Goal: Task Accomplishment & Management: Complete application form

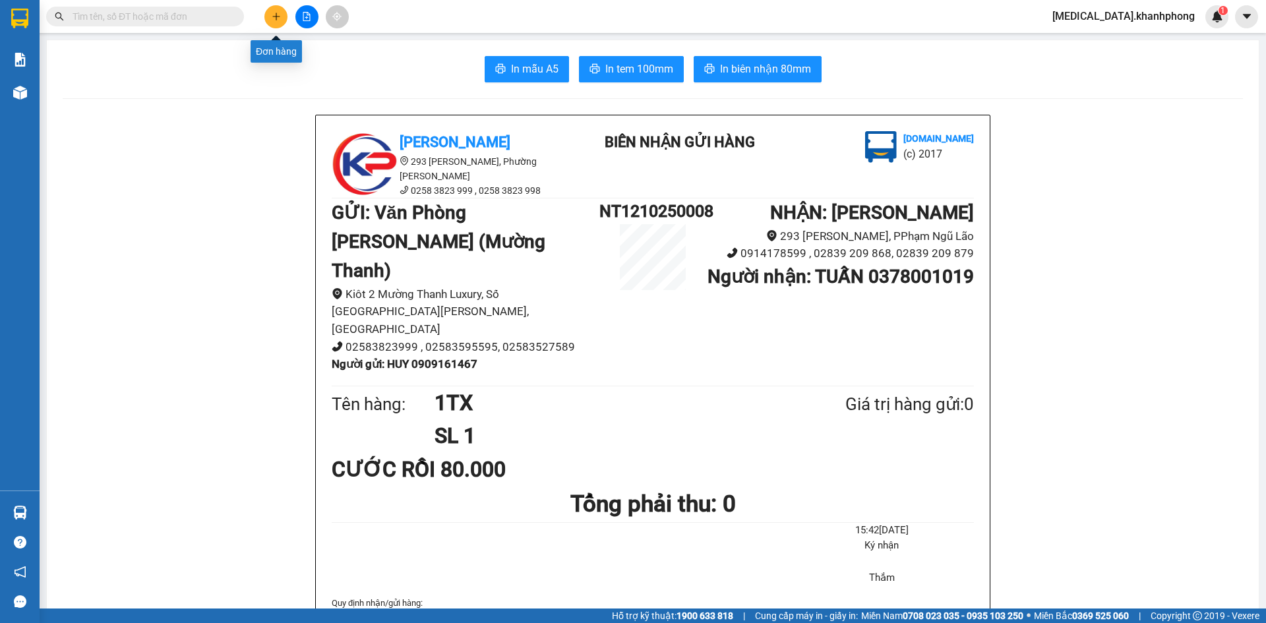
click at [274, 16] on icon "plus" at bounding box center [275, 16] width 7 height 1
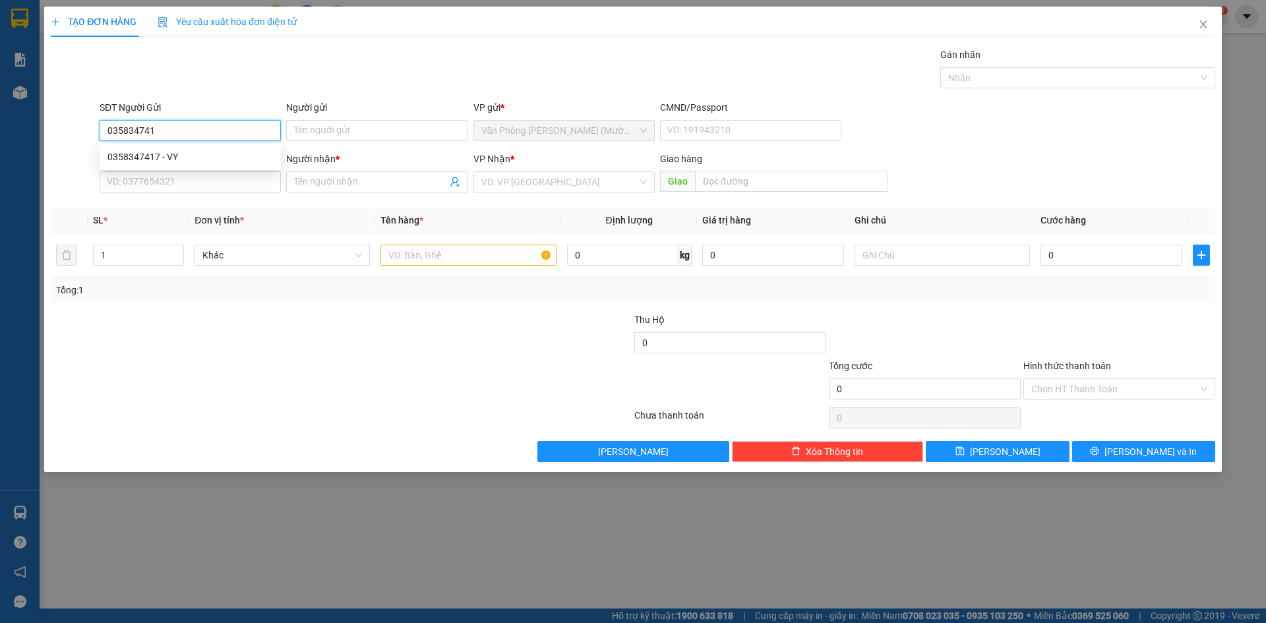
type input "0358347417"
click at [175, 156] on div "0358347417 - VY" at bounding box center [189, 157] width 165 height 15
type input "VY"
type input "0358347417"
click at [172, 184] on input "SĐT Người Nhận" at bounding box center [190, 181] width 181 height 21
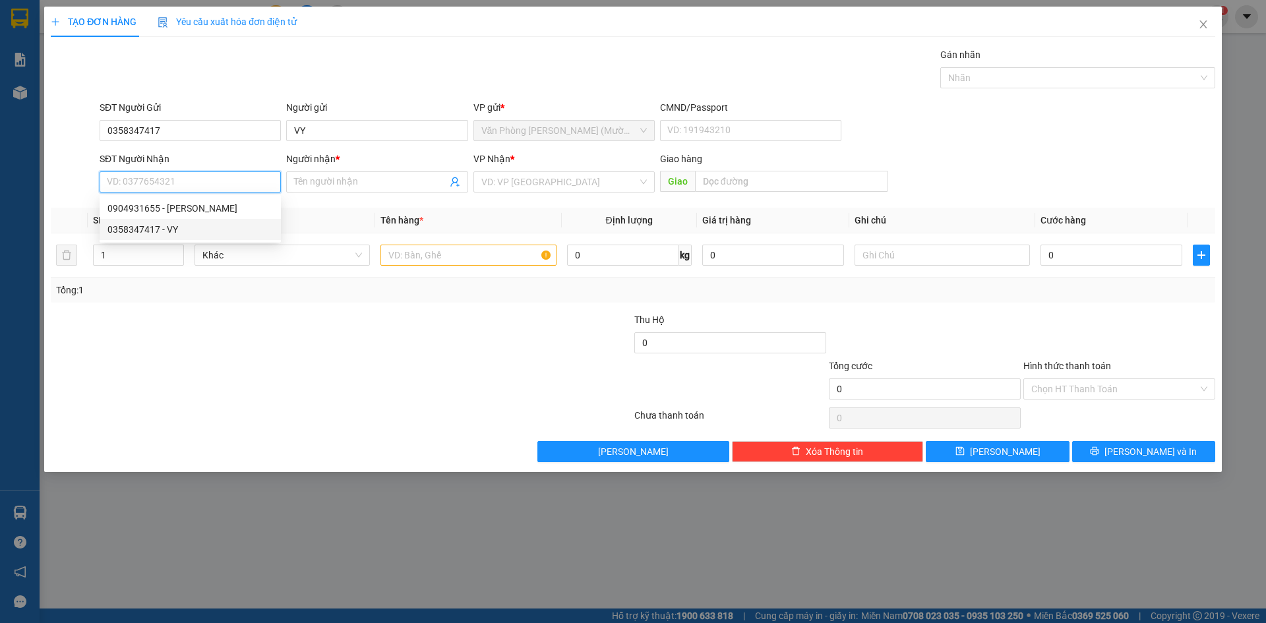
click at [171, 229] on div "0358347417 - VY" at bounding box center [189, 229] width 165 height 15
type input "0358347417"
type input "VY"
click at [469, 250] on input "text" at bounding box center [467, 255] width 175 height 21
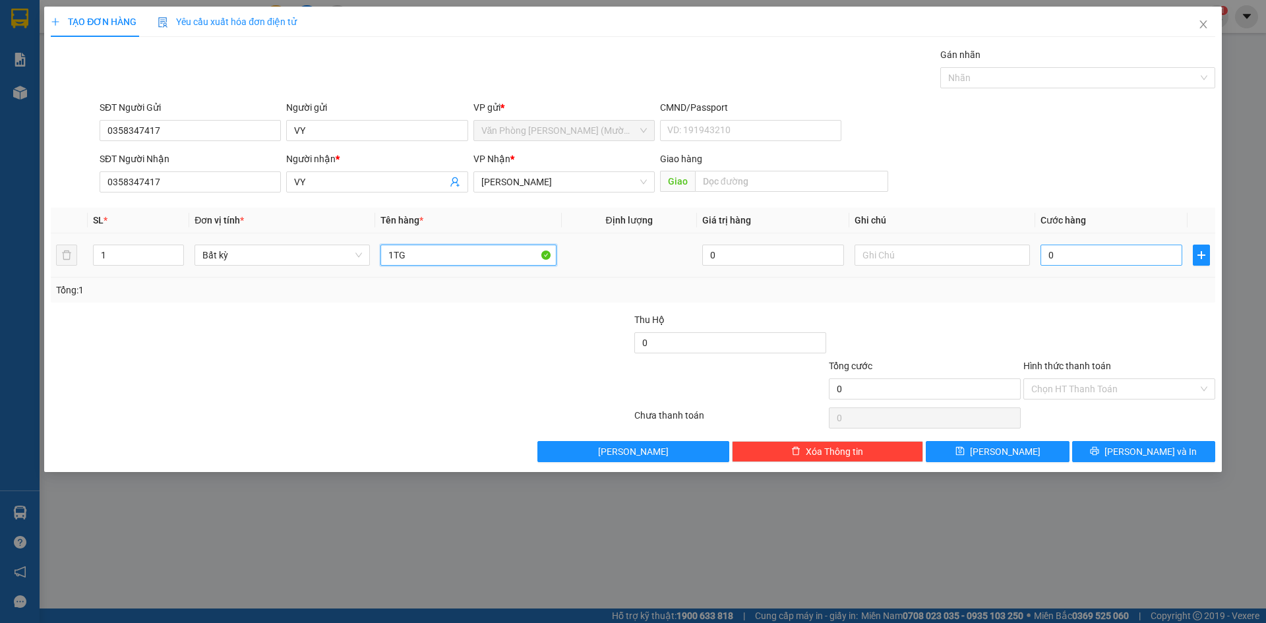
type input "1TG"
click at [1070, 260] on input "0" at bounding box center [1111, 255] width 142 height 21
type input "3"
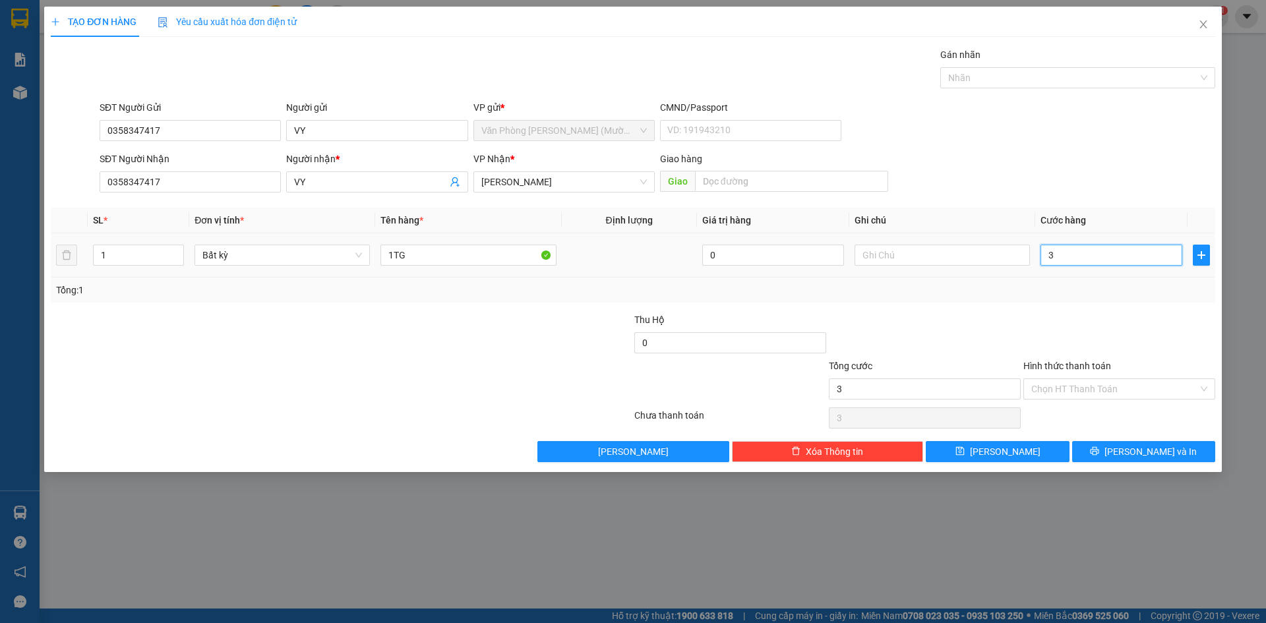
type input "30"
type input "30.000"
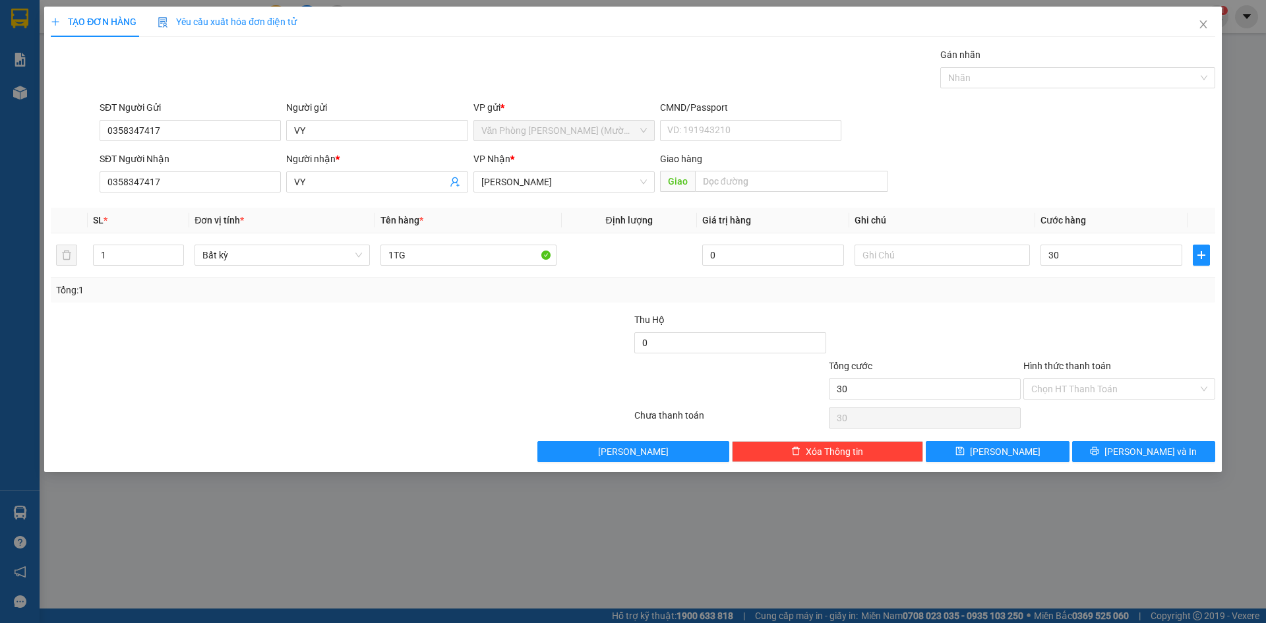
type input "30.000"
click at [995, 320] on div at bounding box center [924, 335] width 194 height 46
click at [1125, 441] on button "[PERSON_NAME] và In" at bounding box center [1143, 451] width 143 height 21
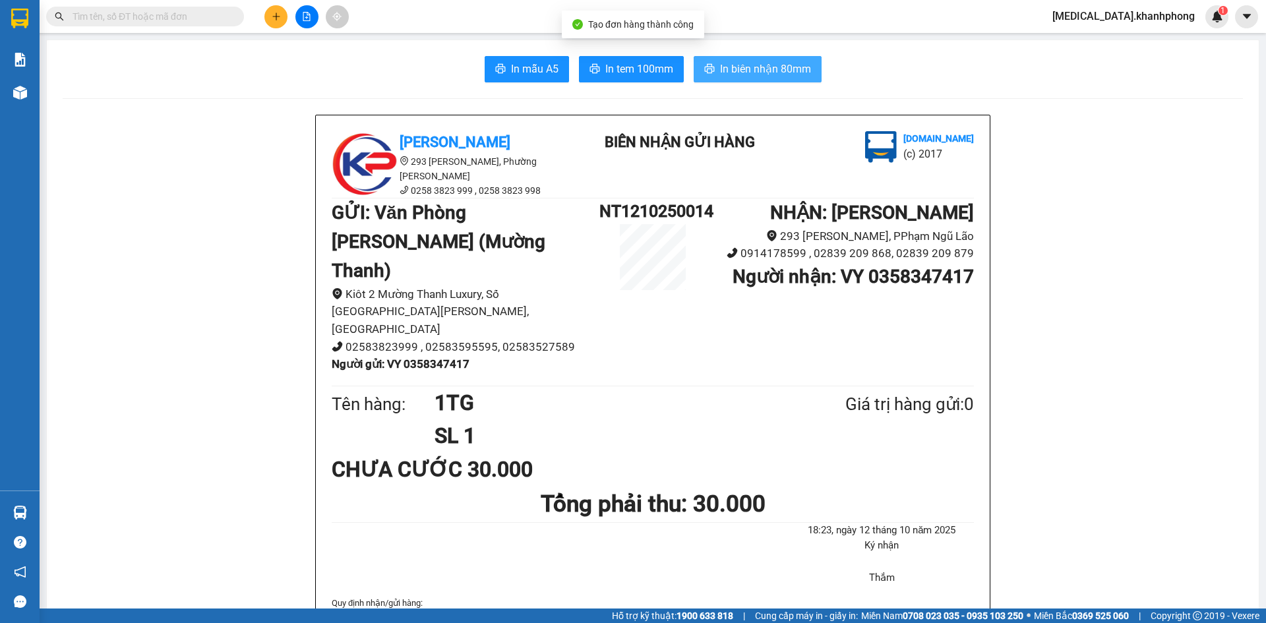
click at [704, 67] on icon "printer" at bounding box center [709, 68] width 10 height 9
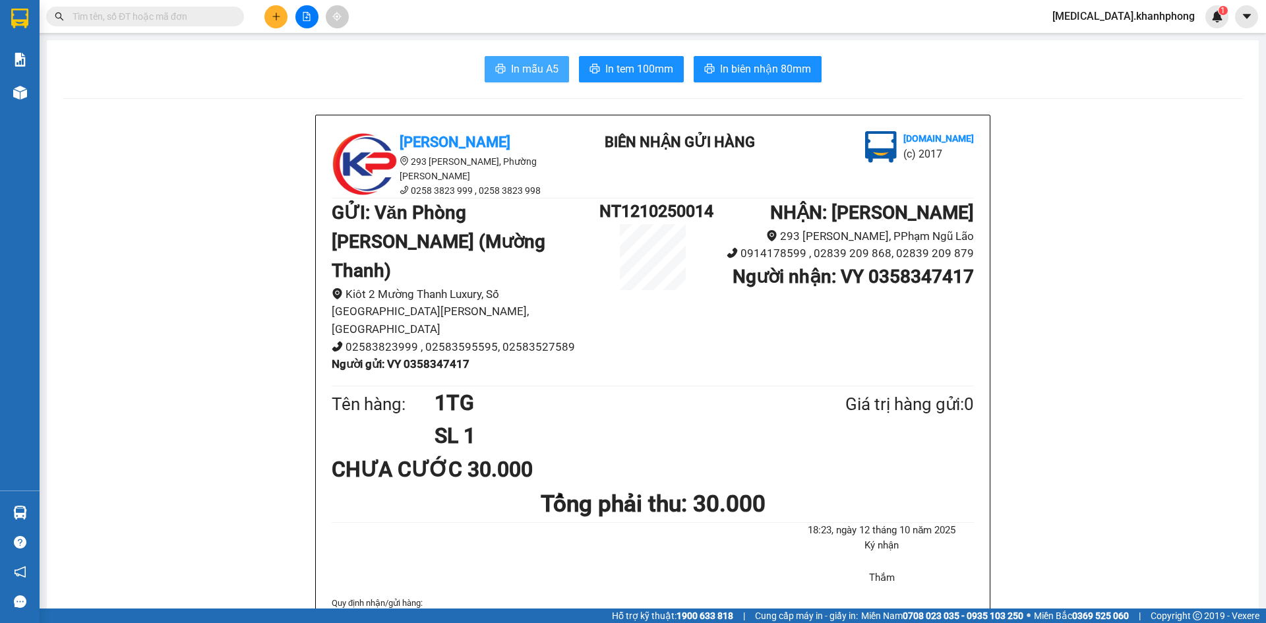
click at [544, 73] on span "In mẫu A5" at bounding box center [534, 69] width 47 height 16
